Goal: Navigation & Orientation: Find specific page/section

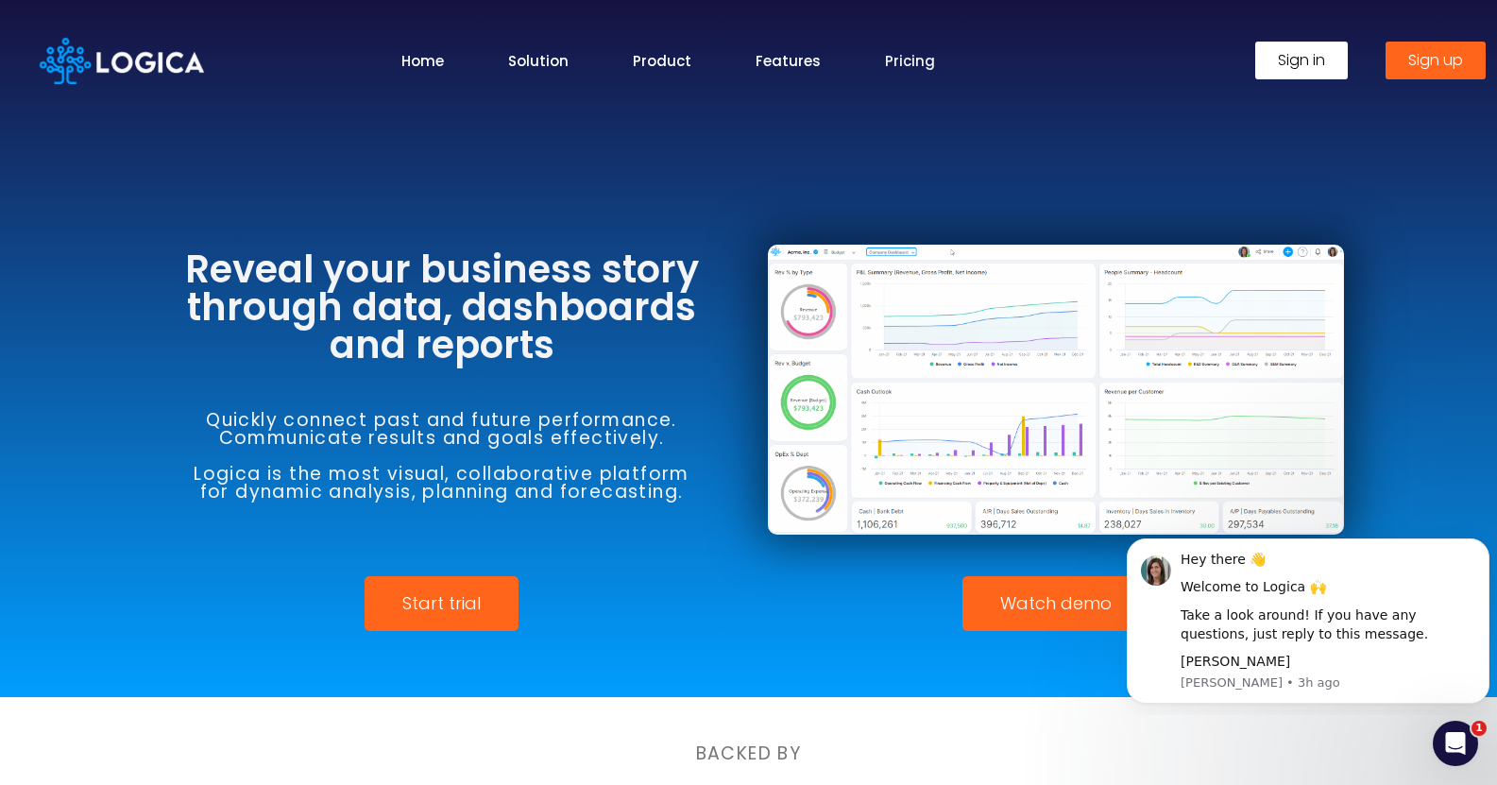
click at [903, 64] on link "Pricing" at bounding box center [910, 61] width 50 height 22
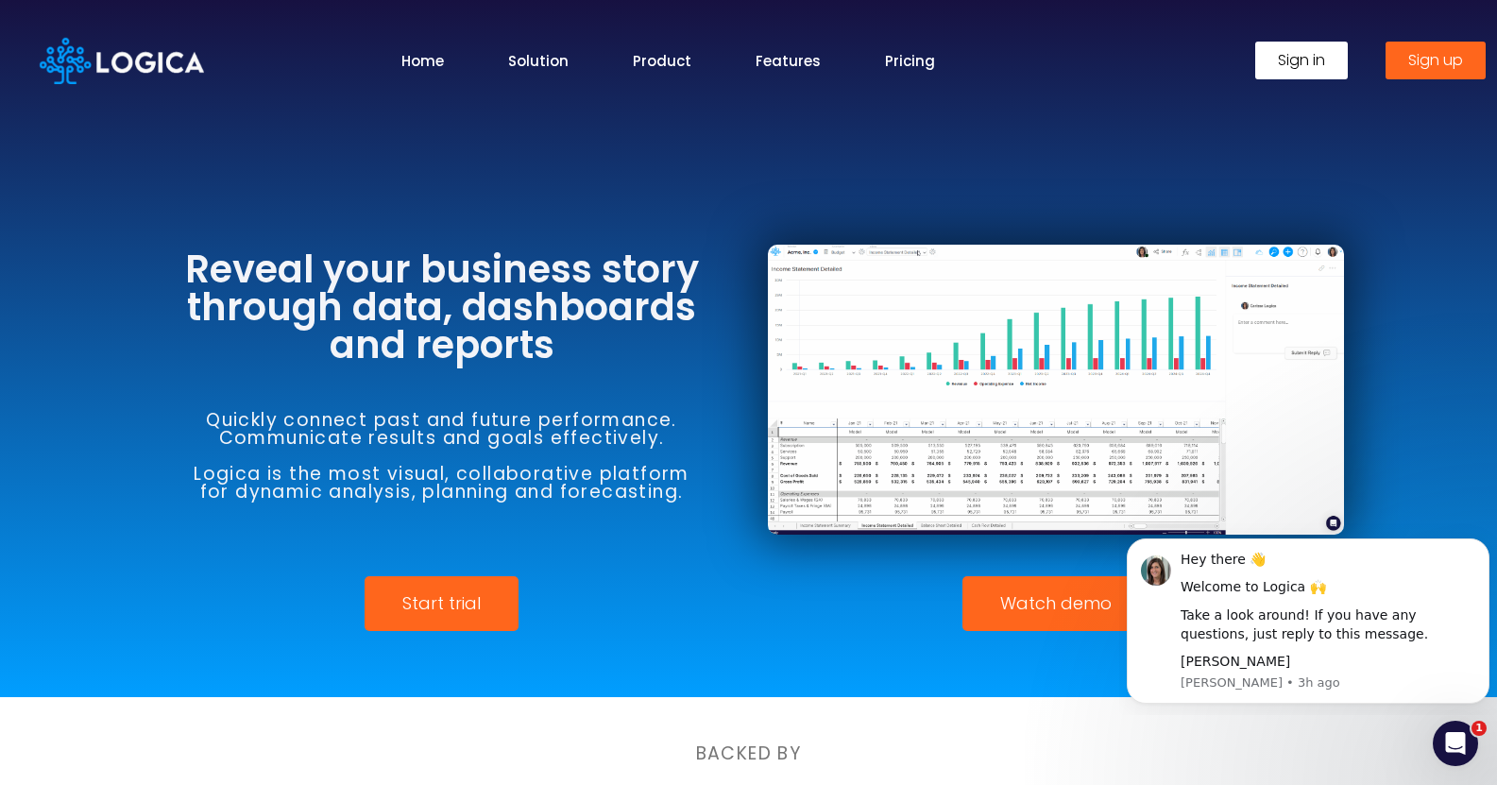
click at [413, 61] on link "Home" at bounding box center [422, 61] width 42 height 22
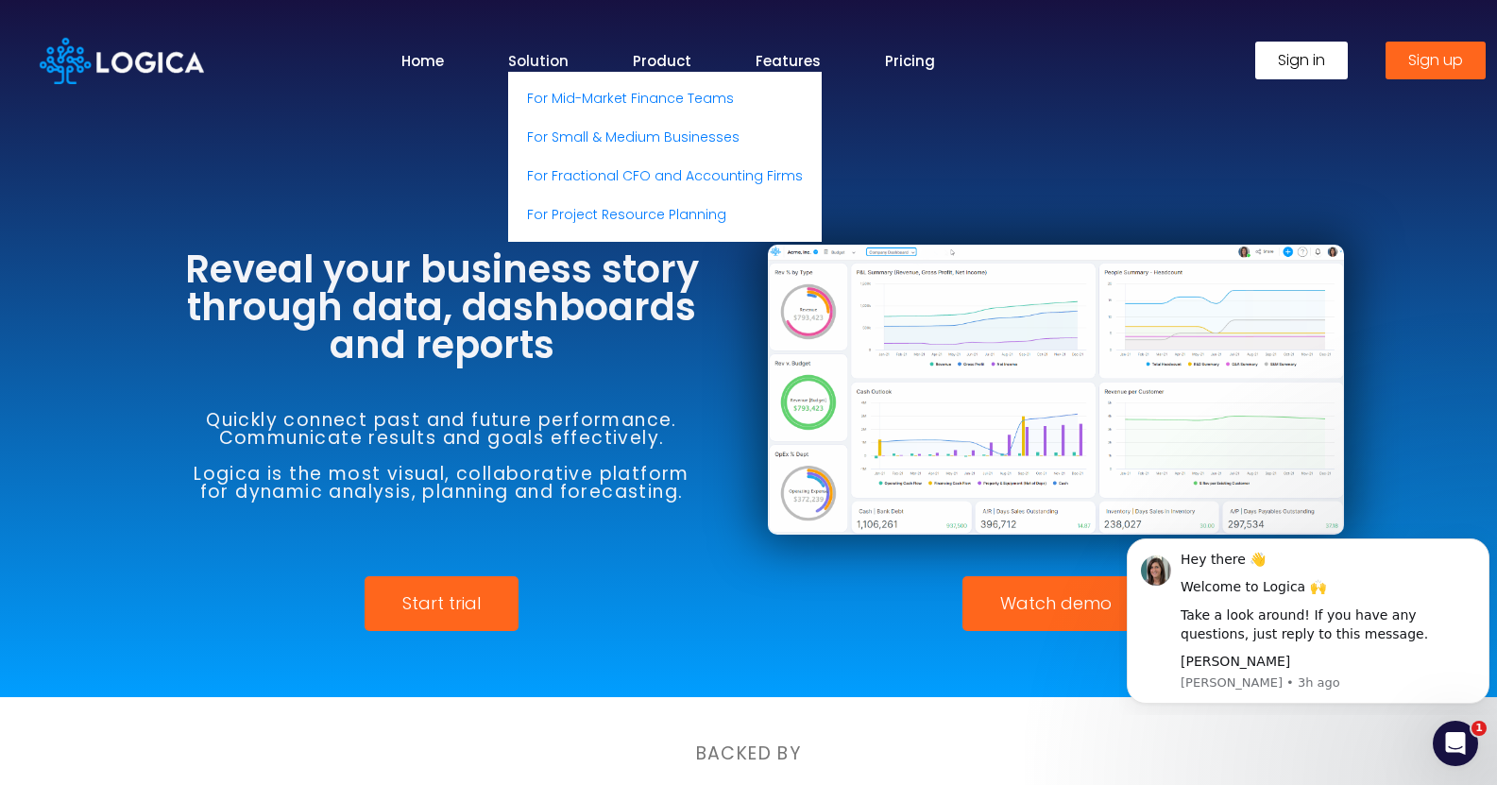
click at [550, 59] on link "Solution" at bounding box center [538, 61] width 60 height 22
click at [548, 60] on link "Solution" at bounding box center [538, 61] width 60 height 22
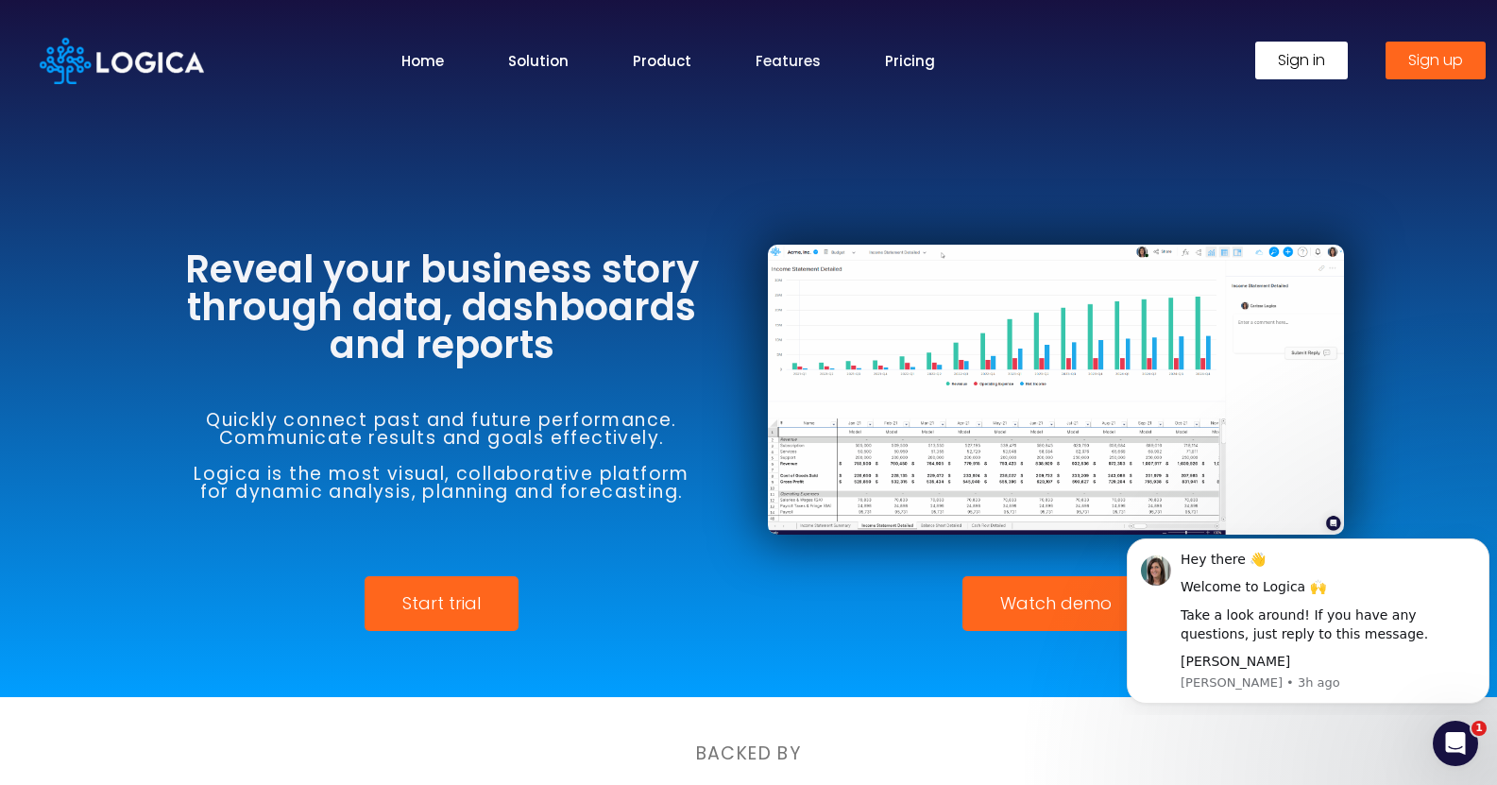
click at [795, 52] on link "Features" at bounding box center [787, 61] width 65 height 22
